Goal: Use online tool/utility: Use online tool/utility

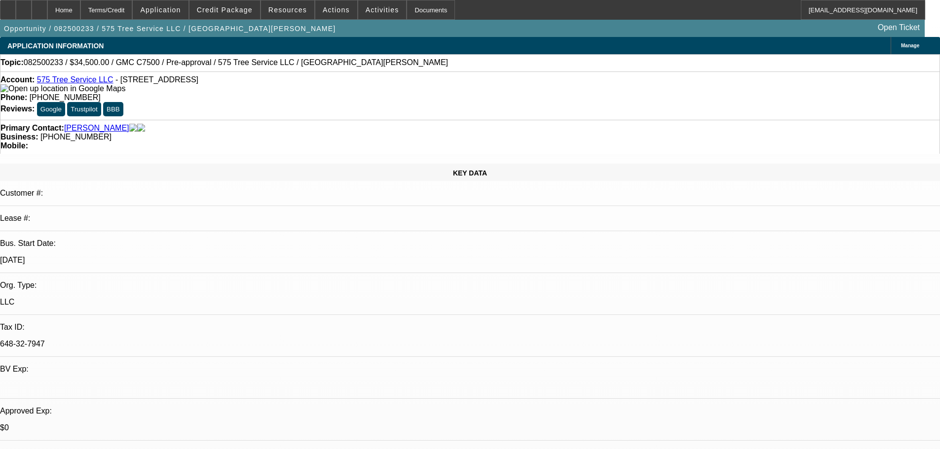
select select "0"
select select "2"
select select "0"
select select "6"
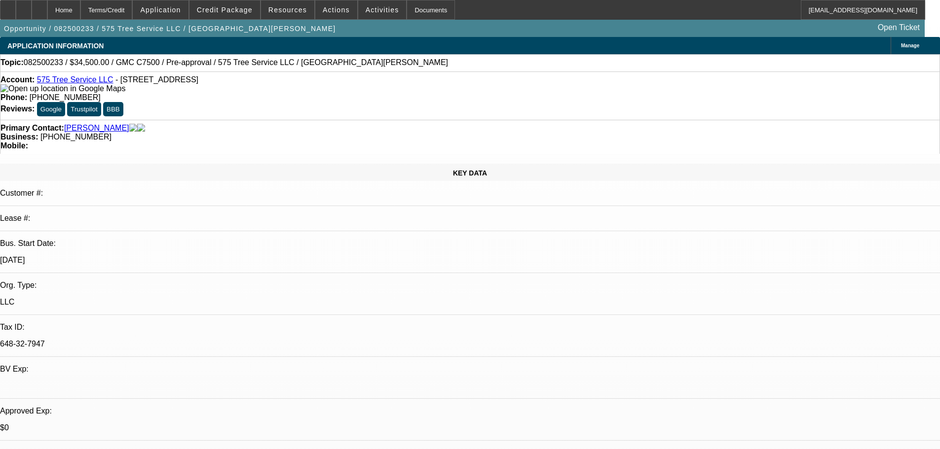
select select "0"
select select "2"
select select "0"
select select "6"
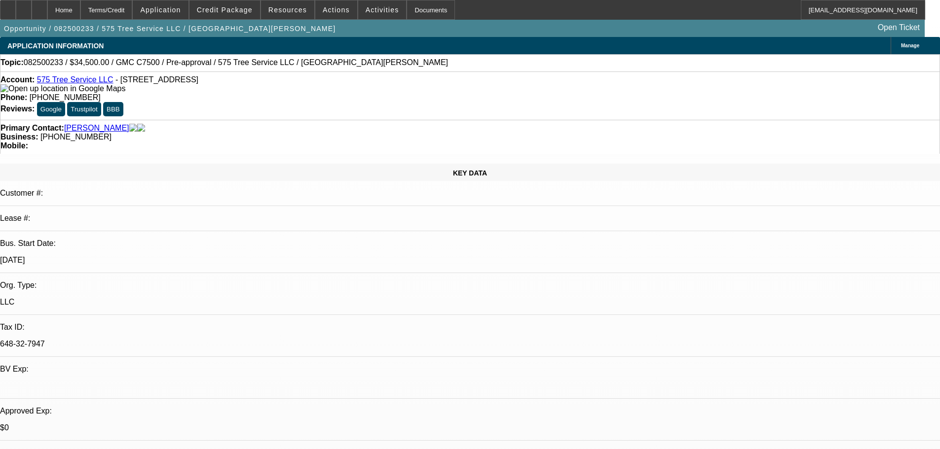
select select "0"
select select "2"
select select "0"
select select "6"
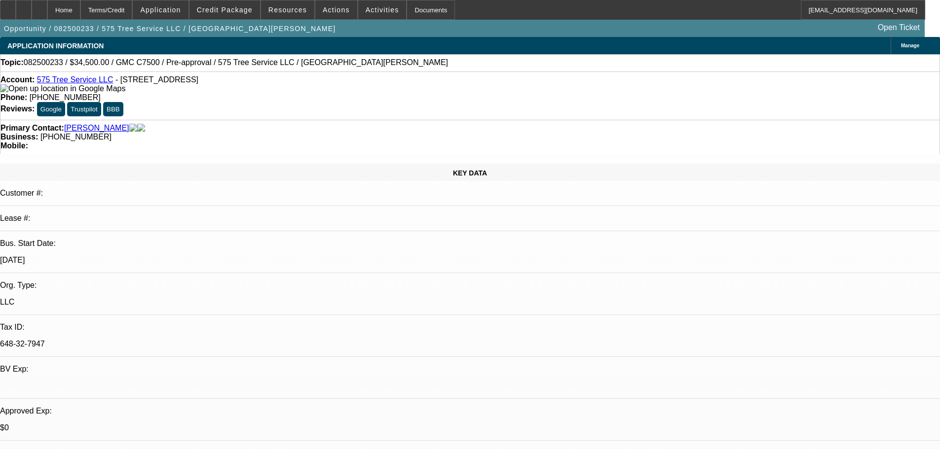
select select "0"
select select "6"
